Goal: Find specific fact: Find specific fact

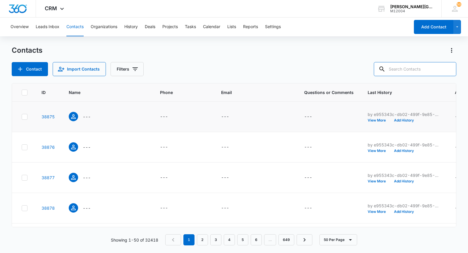
paste input "[EMAIL_ADDRESS][DOMAIN_NAME]"
type input "[EMAIL_ADDRESS][DOMAIN_NAME]"
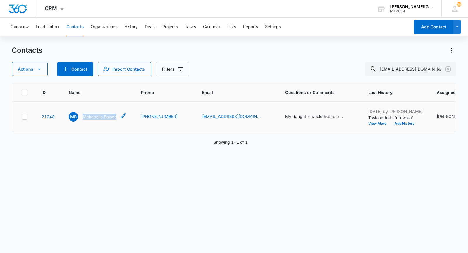
drag, startPoint x: 81, startPoint y: 115, endPoint x: 123, endPoint y: 116, distance: 42.1
click at [123, 116] on div "MB Meirabella Balazs" at bounding box center [98, 116] width 58 height 9
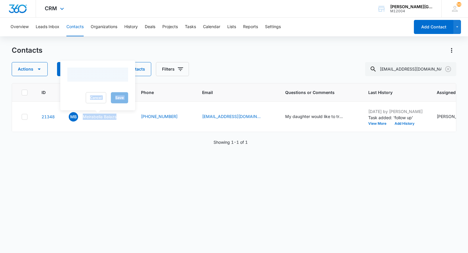
copy div "Meirabella Balazs"
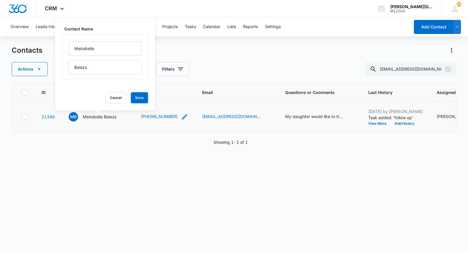
click at [184, 117] on icon "Phone - 9258040200 - Select to Edit Field" at bounding box center [184, 116] width 7 height 7
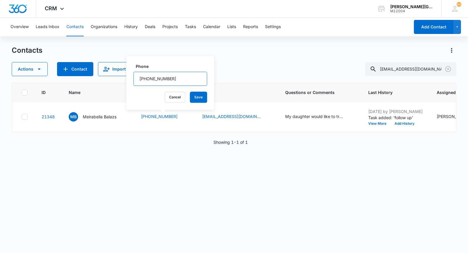
click at [149, 74] on input "Phone" at bounding box center [170, 79] width 74 height 14
click at [450, 70] on icon "Clear" at bounding box center [448, 69] width 7 height 7
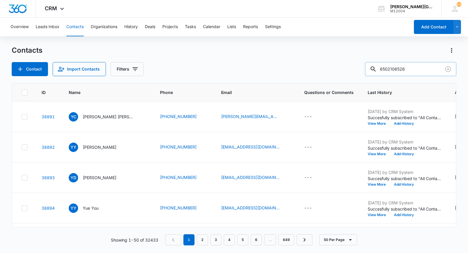
type input "6502106526"
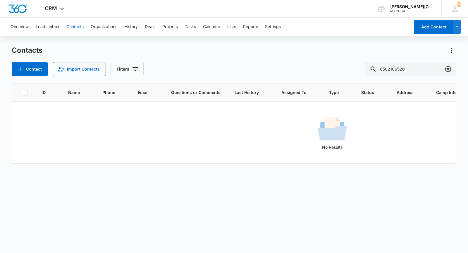
click at [451, 71] on icon "Clear" at bounding box center [448, 69] width 7 height 7
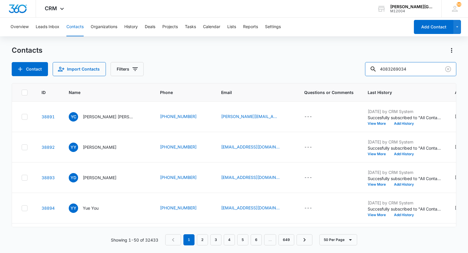
type input "4083269034"
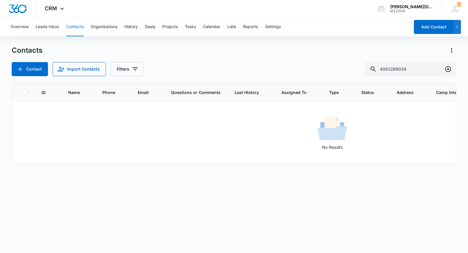
click at [450, 66] on icon "Clear" at bounding box center [448, 69] width 7 height 7
